Goal: Check status

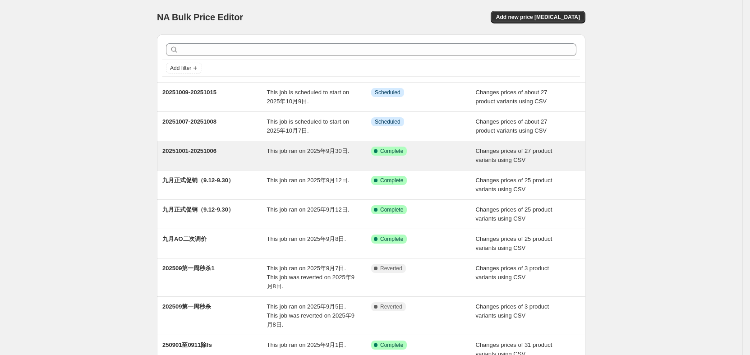
click at [209, 150] on span "20251001-20251006" at bounding box center [189, 150] width 54 height 7
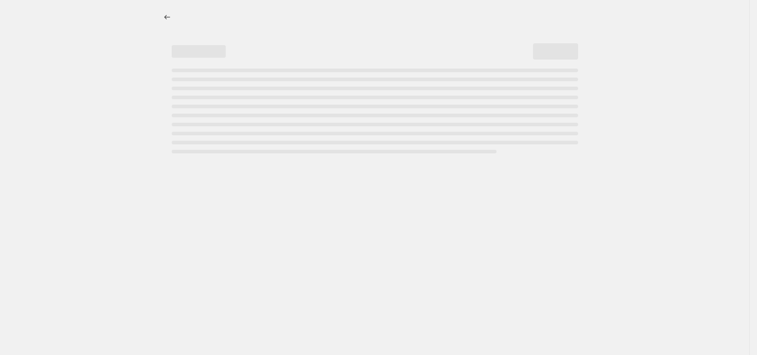
click at [117, 147] on div at bounding box center [375, 177] width 750 height 355
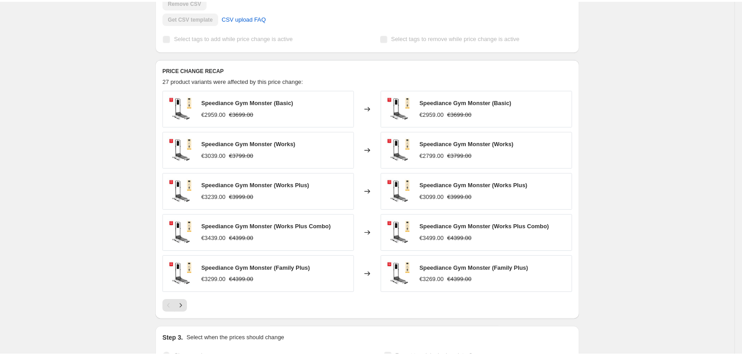
scroll to position [311, 0]
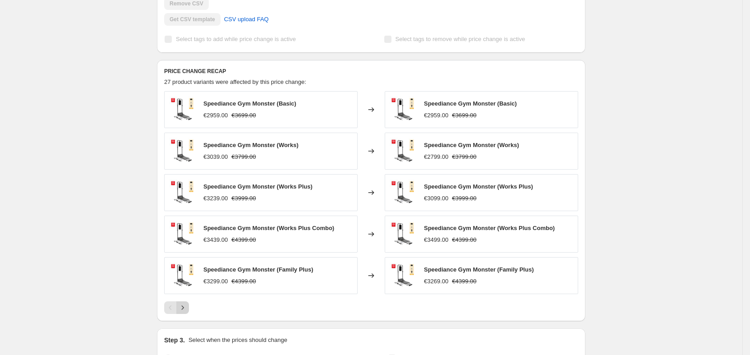
click at [187, 308] on icon "Next" at bounding box center [182, 307] width 9 height 9
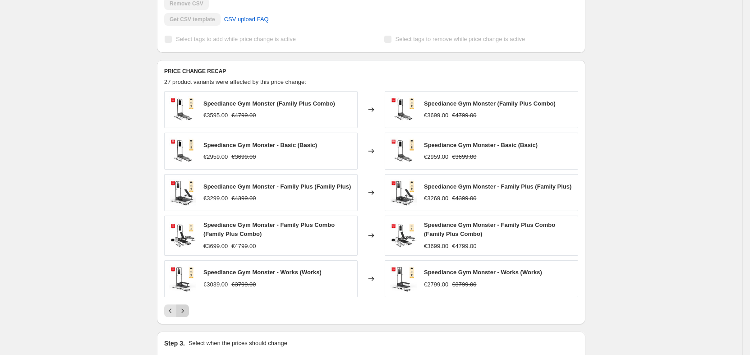
click at [187, 313] on icon "Next" at bounding box center [182, 310] width 9 height 9
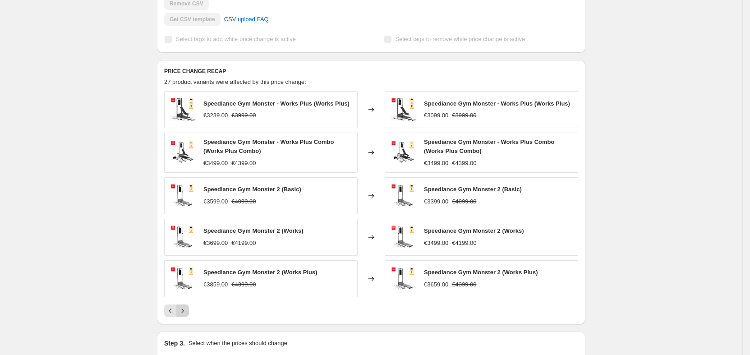
click at [186, 312] on icon "Next" at bounding box center [182, 310] width 9 height 9
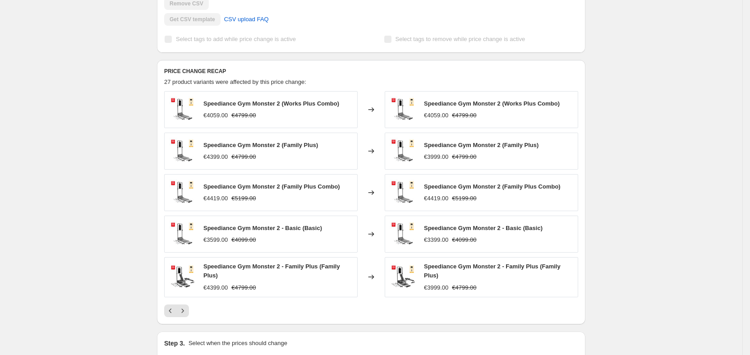
click at [145, 164] on div "20251001-20251006. This page is ready 20251001-20251006 Success Complete Comple…" at bounding box center [371, 143] width 742 height 909
click at [252, 124] on div "Speediance Gym Monster 2 (Works Plus Combo) €4059.00 €4799.00" at bounding box center [260, 109] width 193 height 37
click at [183, 311] on icon "Next" at bounding box center [182, 310] width 9 height 9
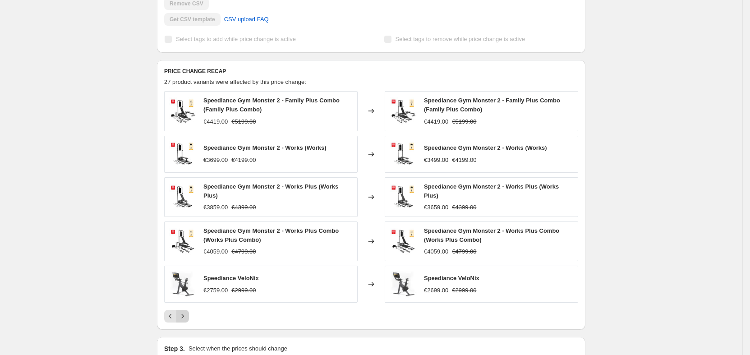
click at [185, 310] on button "Next" at bounding box center [182, 316] width 13 height 13
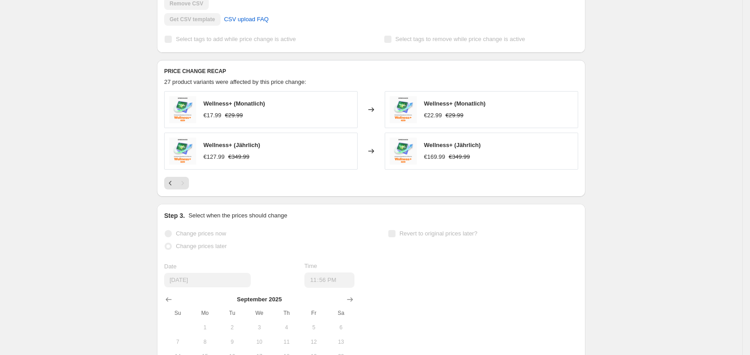
click at [131, 207] on div "20251001-20251006. This page is ready 20251001-20251006 Success Complete Comple…" at bounding box center [371, 80] width 742 height 782
